Goal: Transaction & Acquisition: Purchase product/service

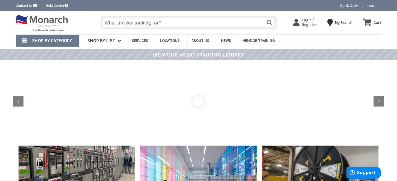
click at [43, 40] on span "Shop By Category" at bounding box center [52, 41] width 40 height 6
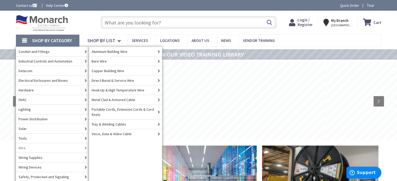
type input "Recreation Department, [STREET_ADDRESS][US_STATE]"
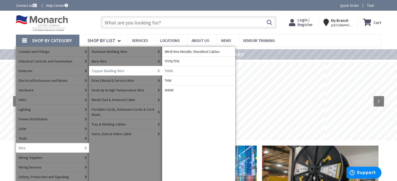
click at [169, 71] on span "THHN" at bounding box center [169, 70] width 8 height 5
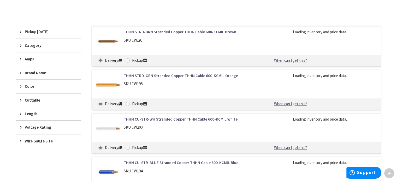
scroll to position [148, 0]
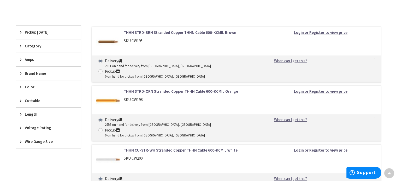
click at [21, 114] on icon at bounding box center [22, 115] width 4 height 4
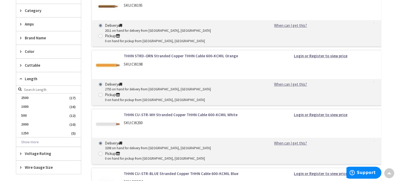
scroll to position [185, 0]
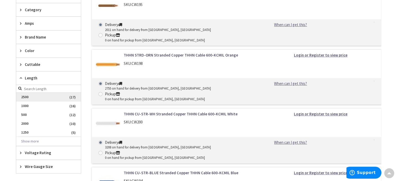
click at [25, 98] on span "2500" at bounding box center [48, 97] width 65 height 9
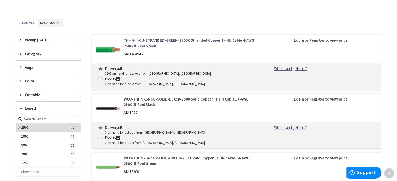
scroll to position [145, 0]
click at [56, 137] on span "1000" at bounding box center [48, 137] width 65 height 9
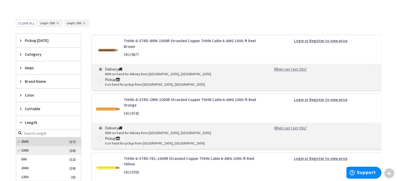
click at [19, 149] on span "1000" at bounding box center [48, 150] width 65 height 9
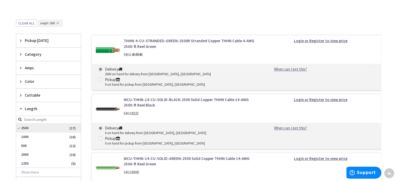
click at [18, 127] on span "2500" at bounding box center [48, 128] width 65 height 9
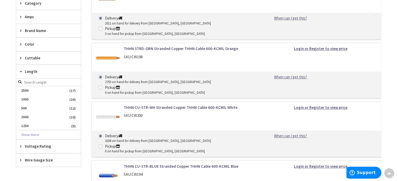
scroll to position [191, 0]
click at [21, 159] on icon at bounding box center [22, 161] width 4 height 4
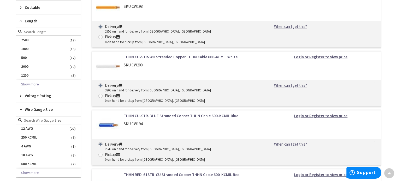
scroll to position [242, 0]
click at [28, 152] on span "10 AWG" at bounding box center [48, 155] width 65 height 9
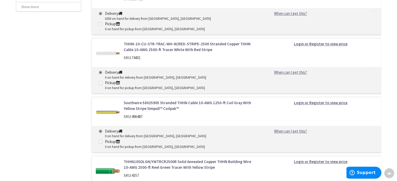
scroll to position [378, 0]
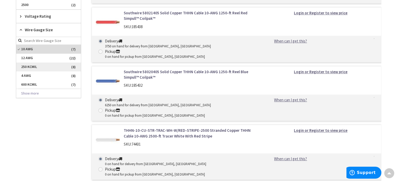
scroll to position [289, 0]
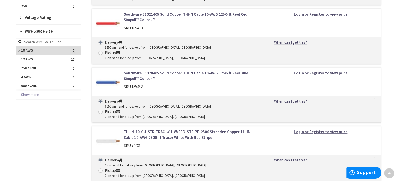
click at [158, 129] on link "THHN-10-CU-STR-TRAC-WH-W/RED-STRIPE-2500 Stranded Copper THHN Cable 10-AWG 2500…" at bounding box center [190, 134] width 133 height 11
